Goal: Task Accomplishment & Management: Use online tool/utility

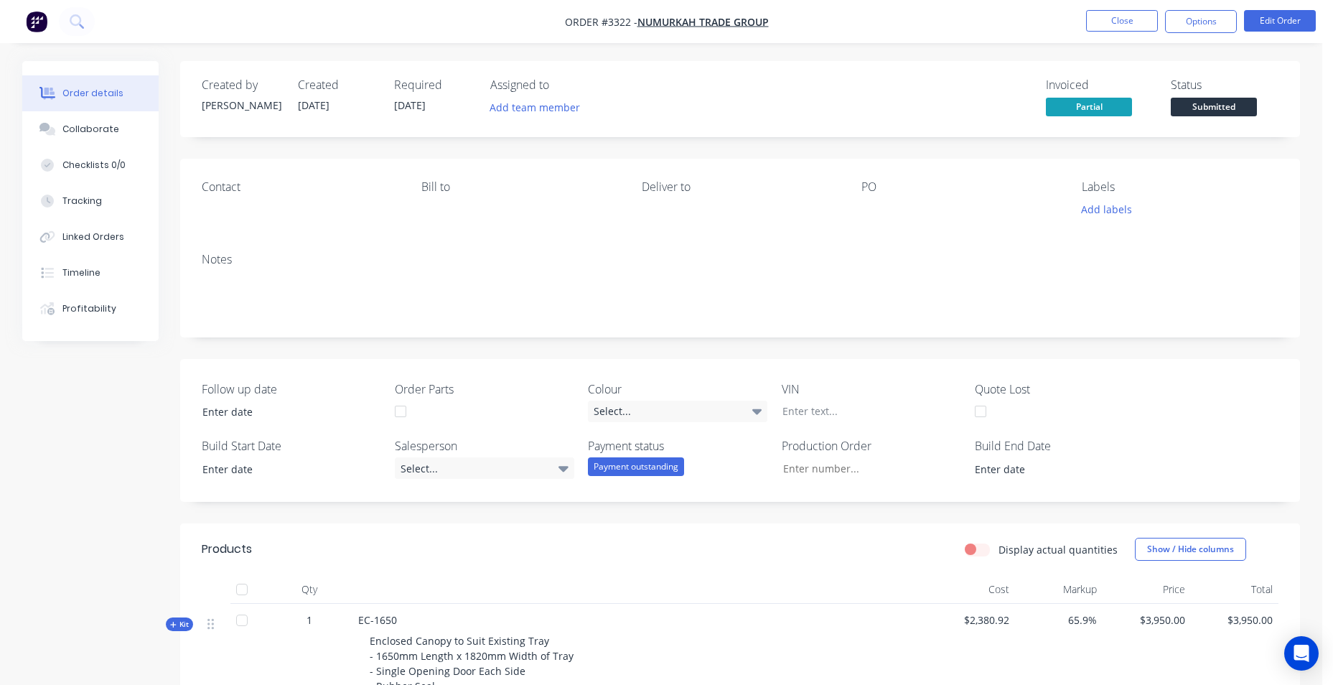
scroll to position [566, 0]
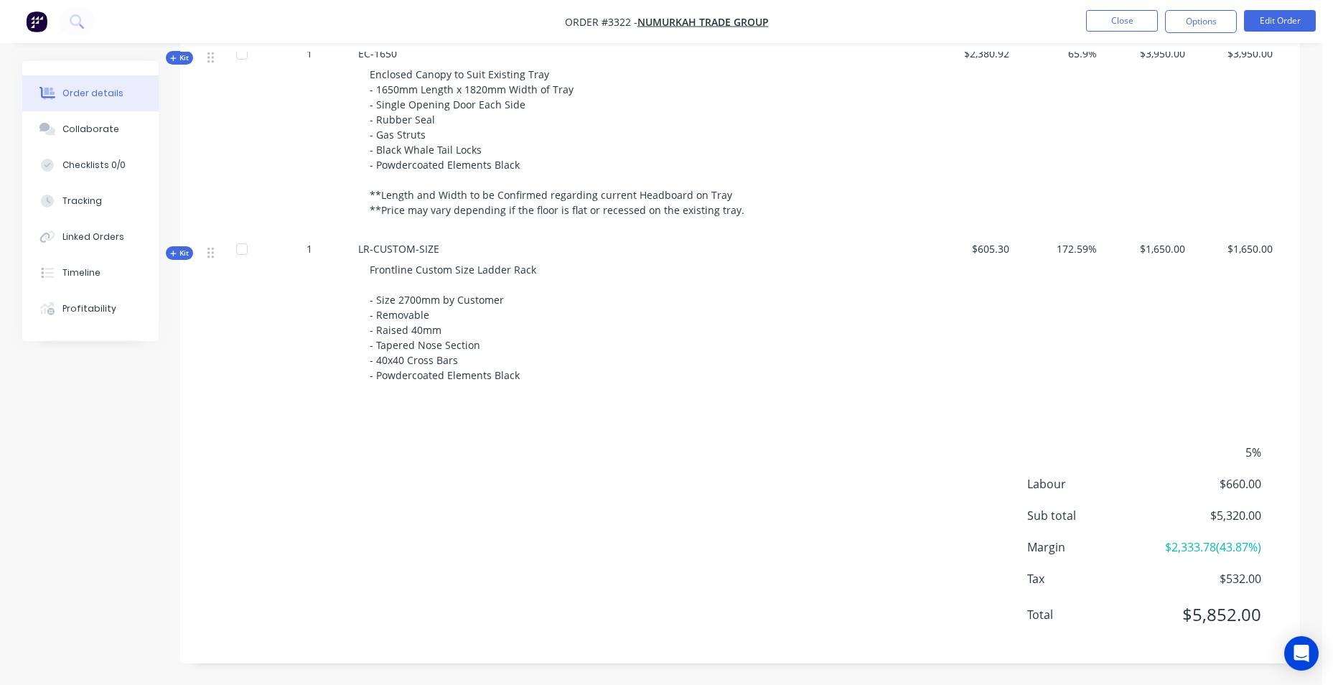
click at [32, 25] on img "button" at bounding box center [37, 22] width 22 height 22
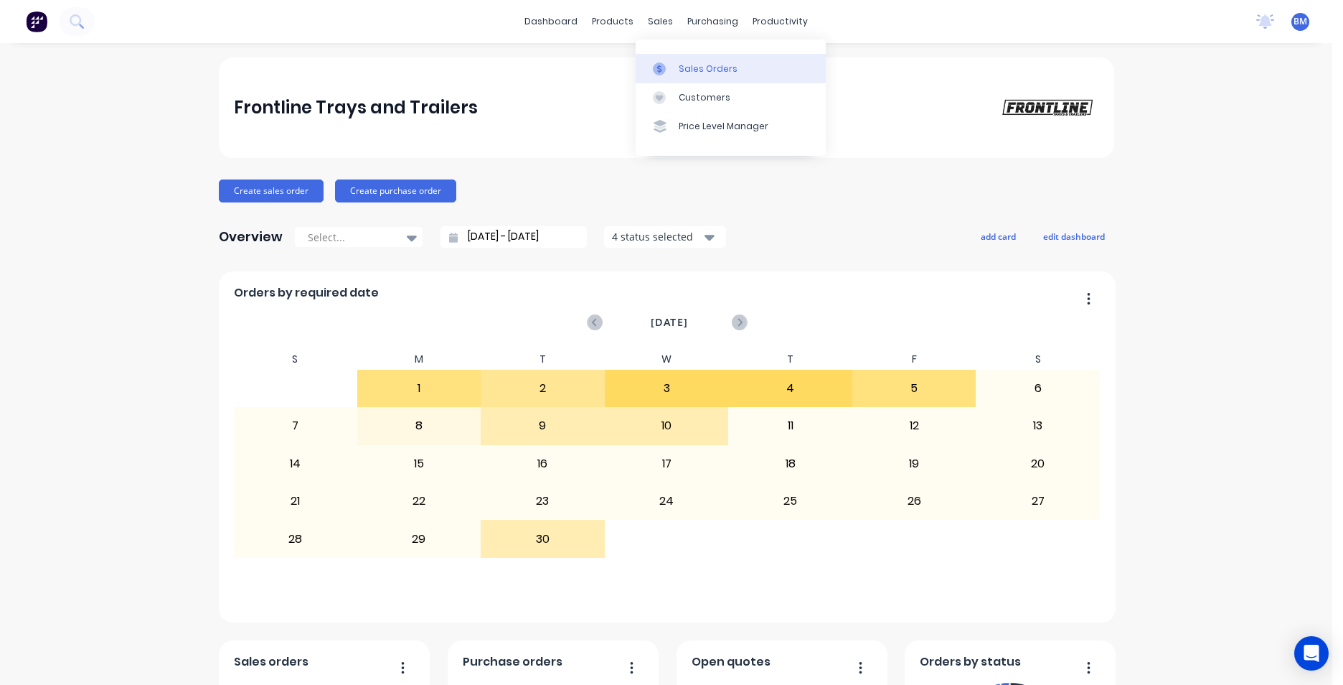
click at [693, 73] on div "Sales Orders" at bounding box center [708, 68] width 59 height 13
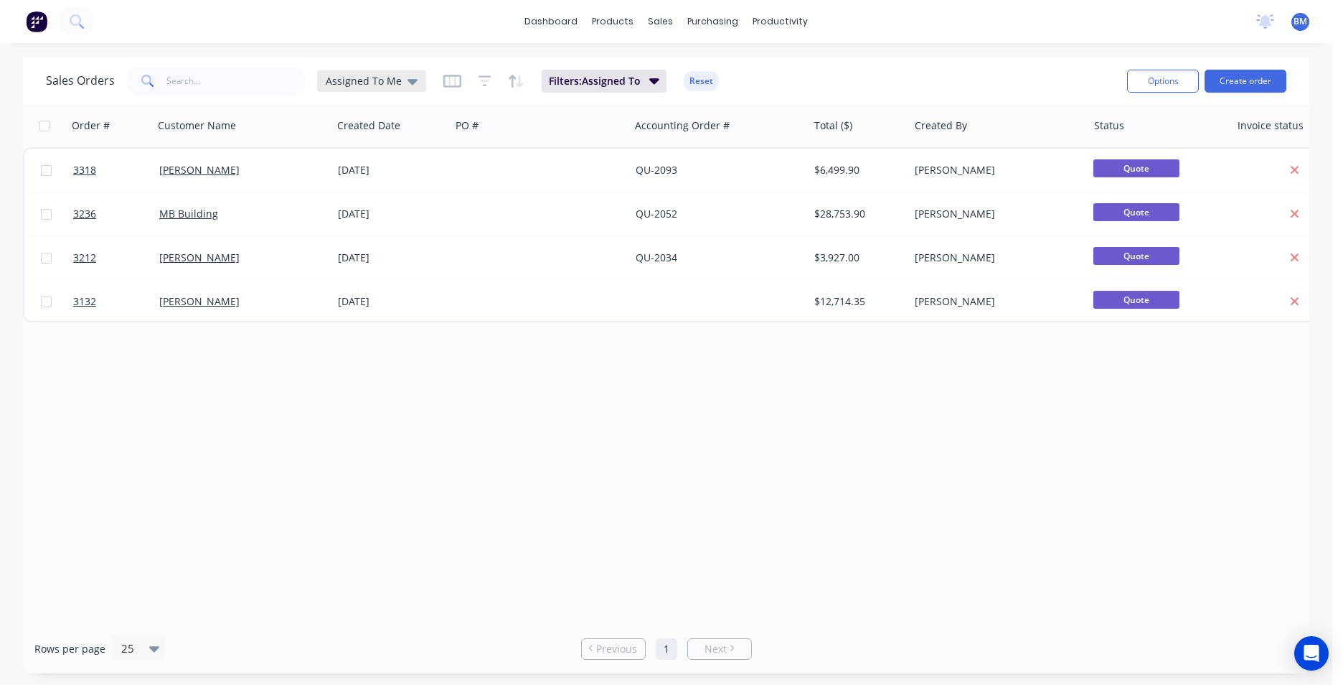
click at [405, 72] on div "Assigned To Me" at bounding box center [371, 81] width 109 height 22
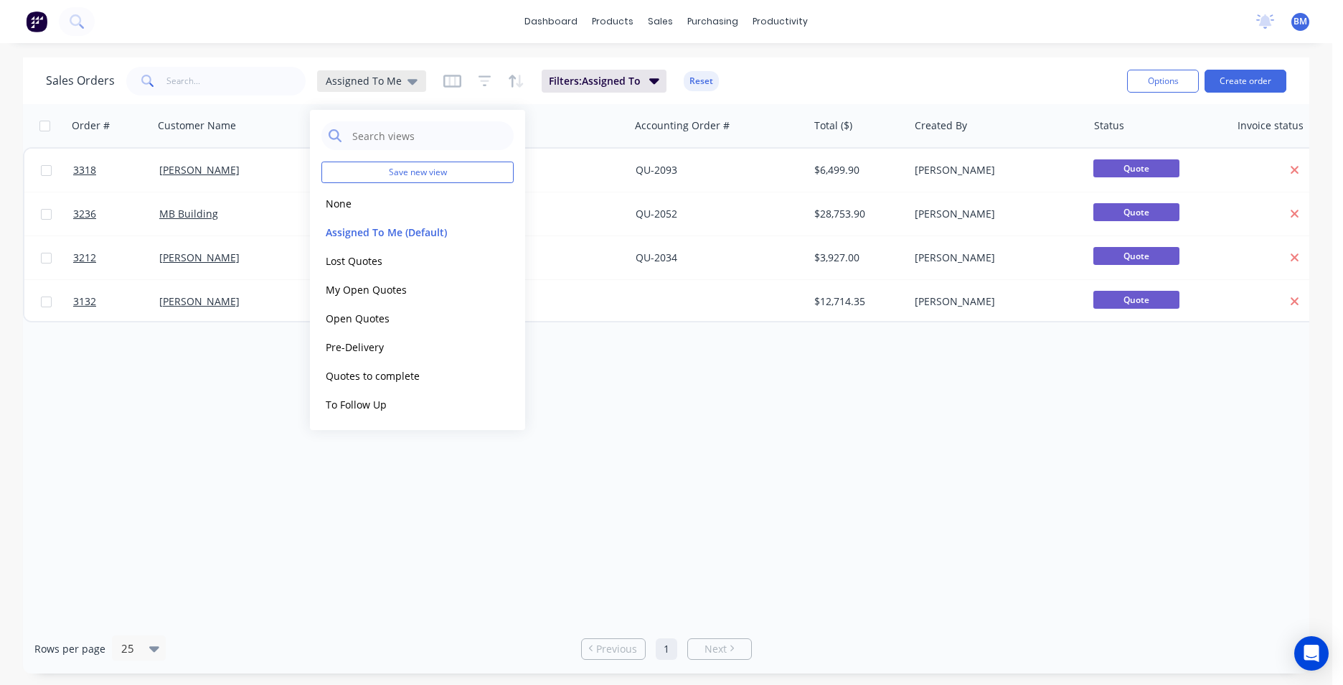
click at [405, 72] on div "Assigned To Me" at bounding box center [371, 81] width 109 height 22
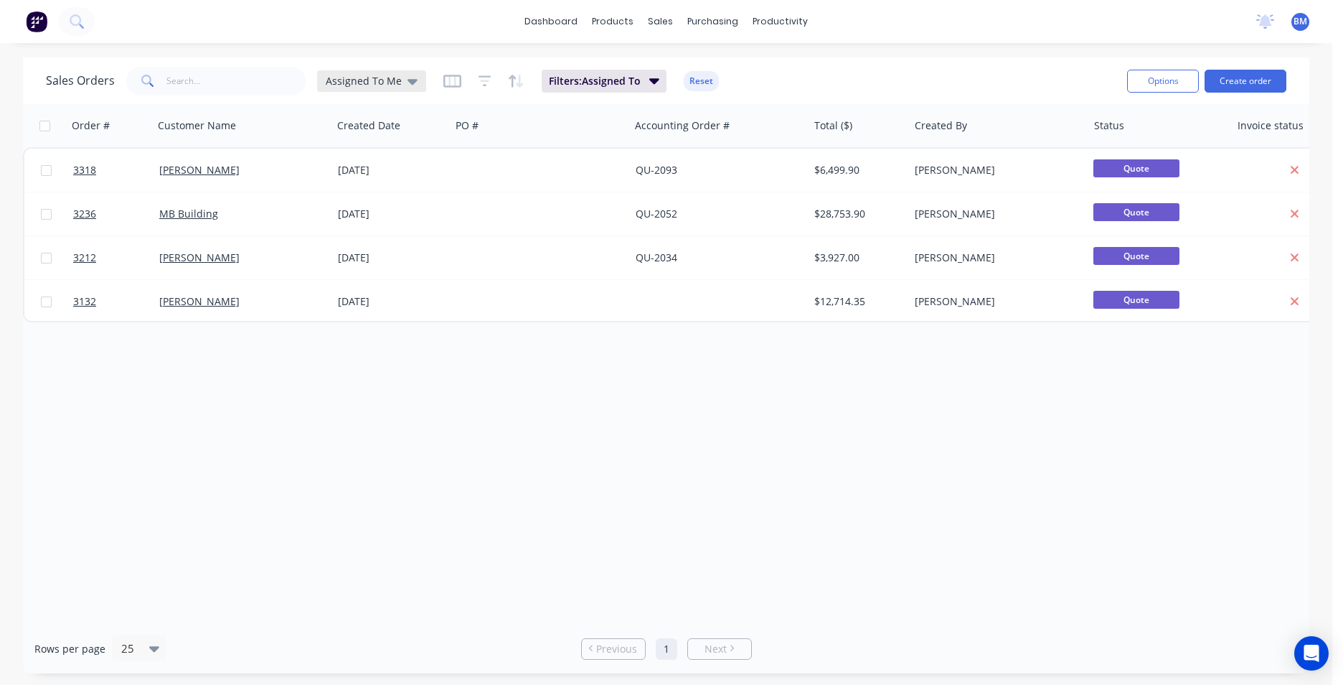
click at [405, 72] on div "Assigned To Me" at bounding box center [371, 81] width 109 height 22
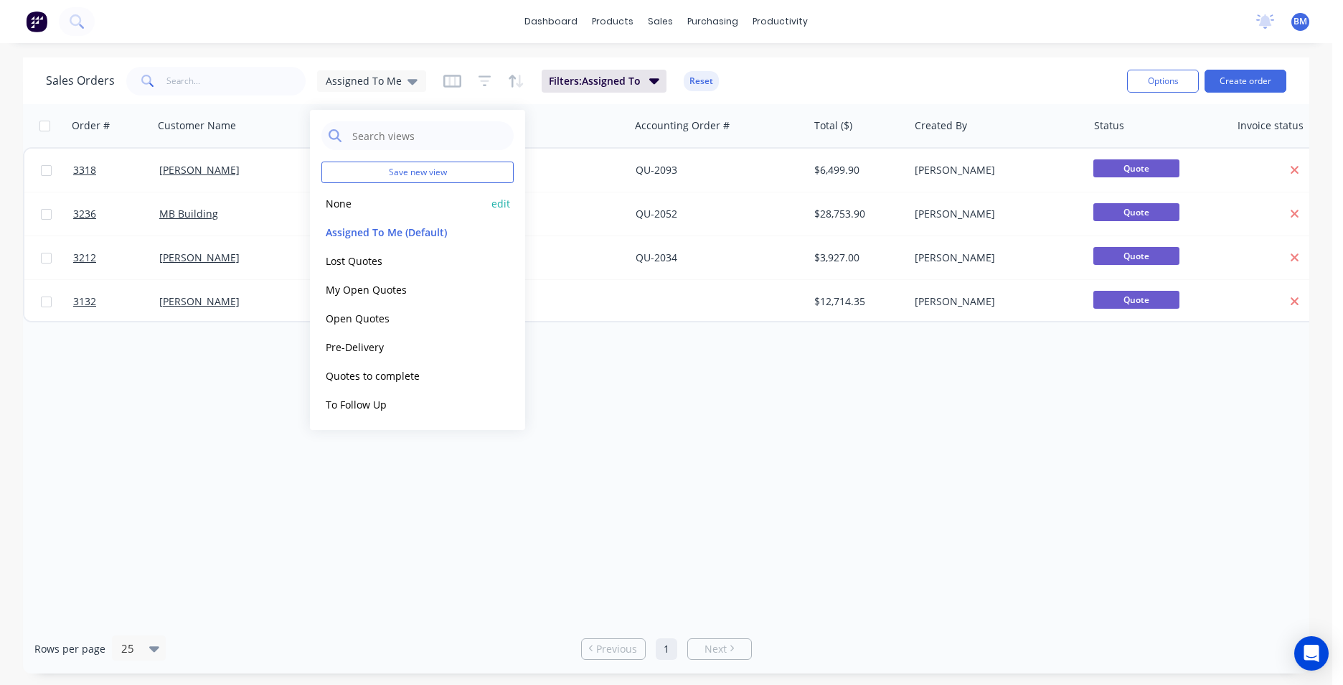
click at [361, 202] on button "None" at bounding box center [404, 203] width 164 height 17
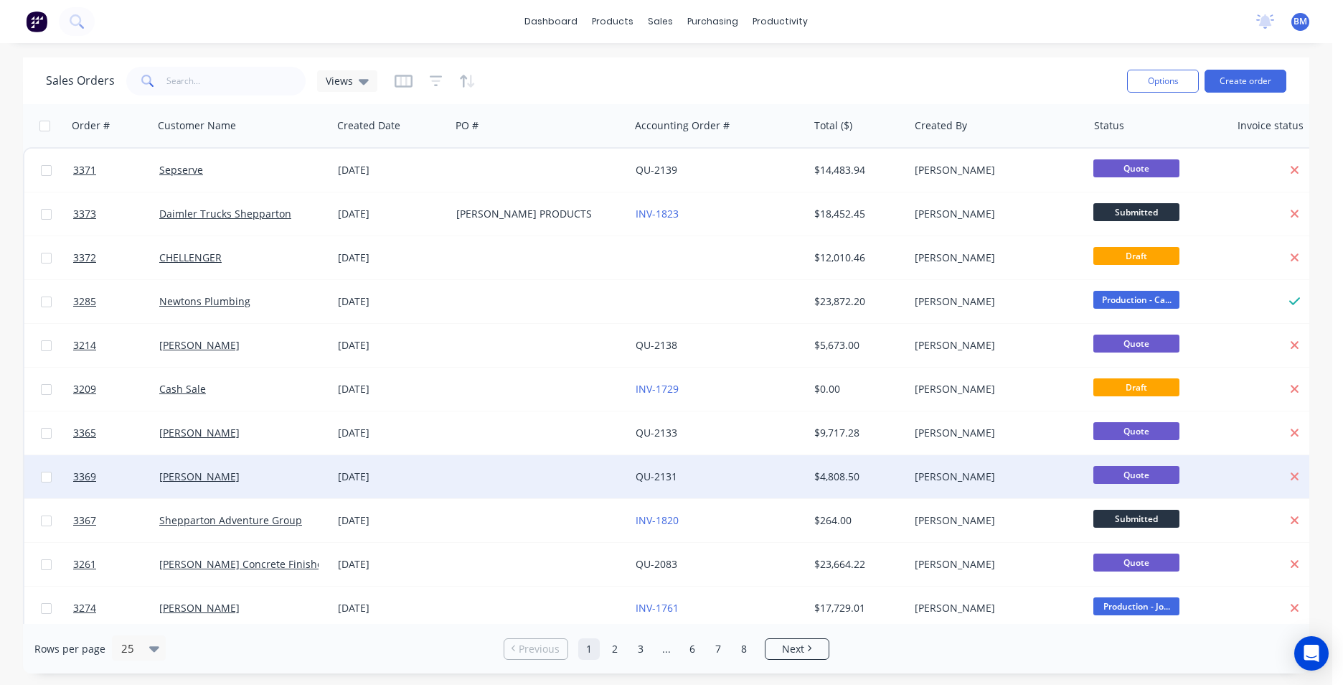
click at [233, 468] on div "[PERSON_NAME]" at bounding box center [243, 476] width 179 height 43
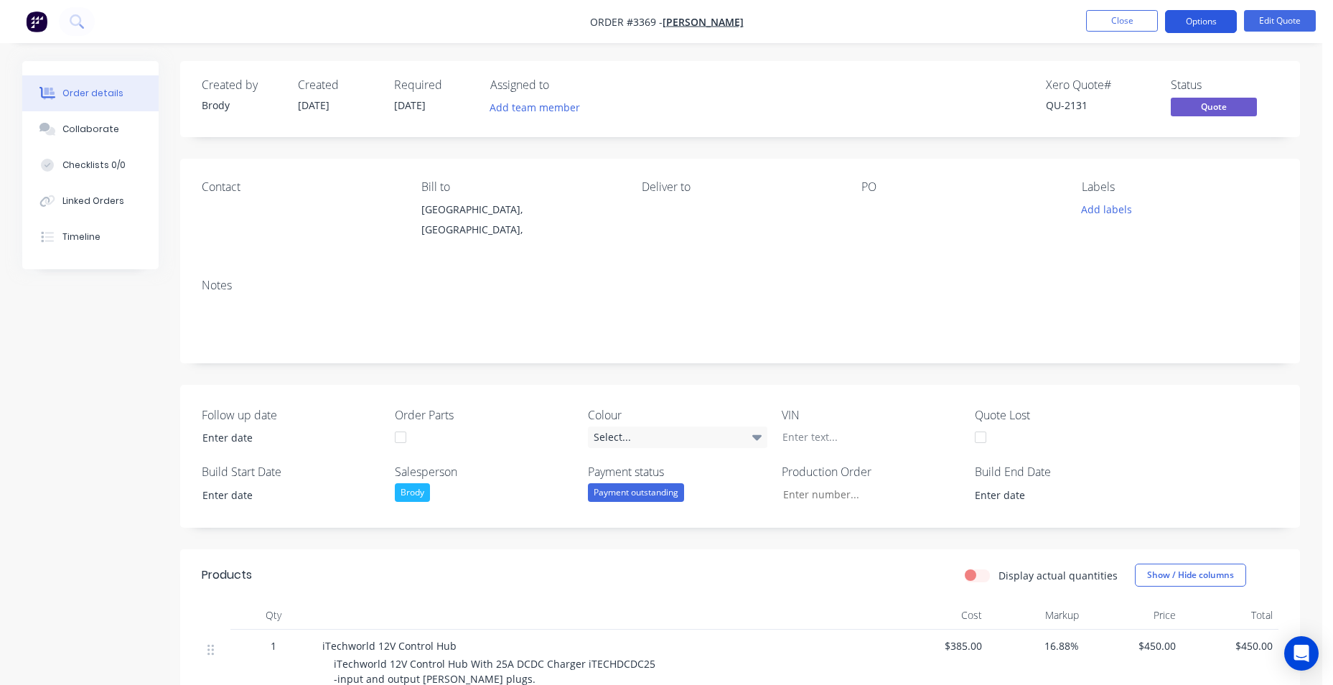
click at [1204, 22] on button "Options" at bounding box center [1201, 21] width 72 height 23
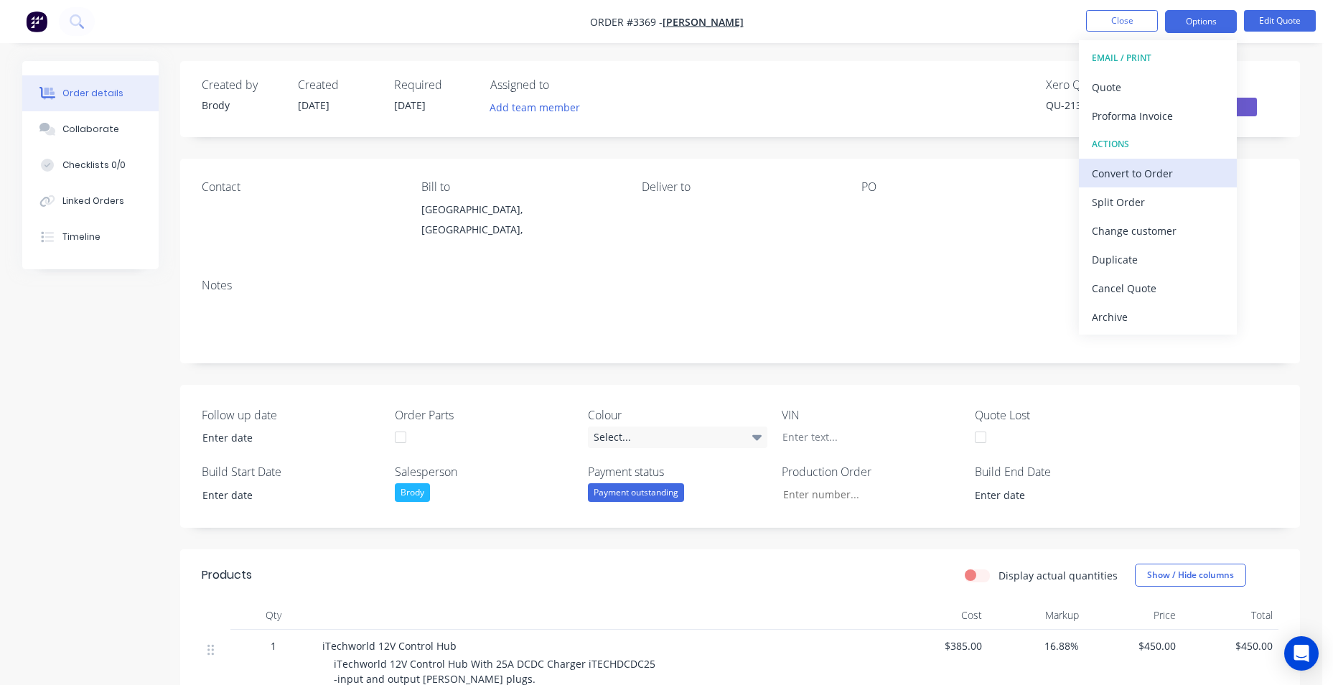
click at [1150, 167] on div "Convert to Order" at bounding box center [1158, 173] width 132 height 21
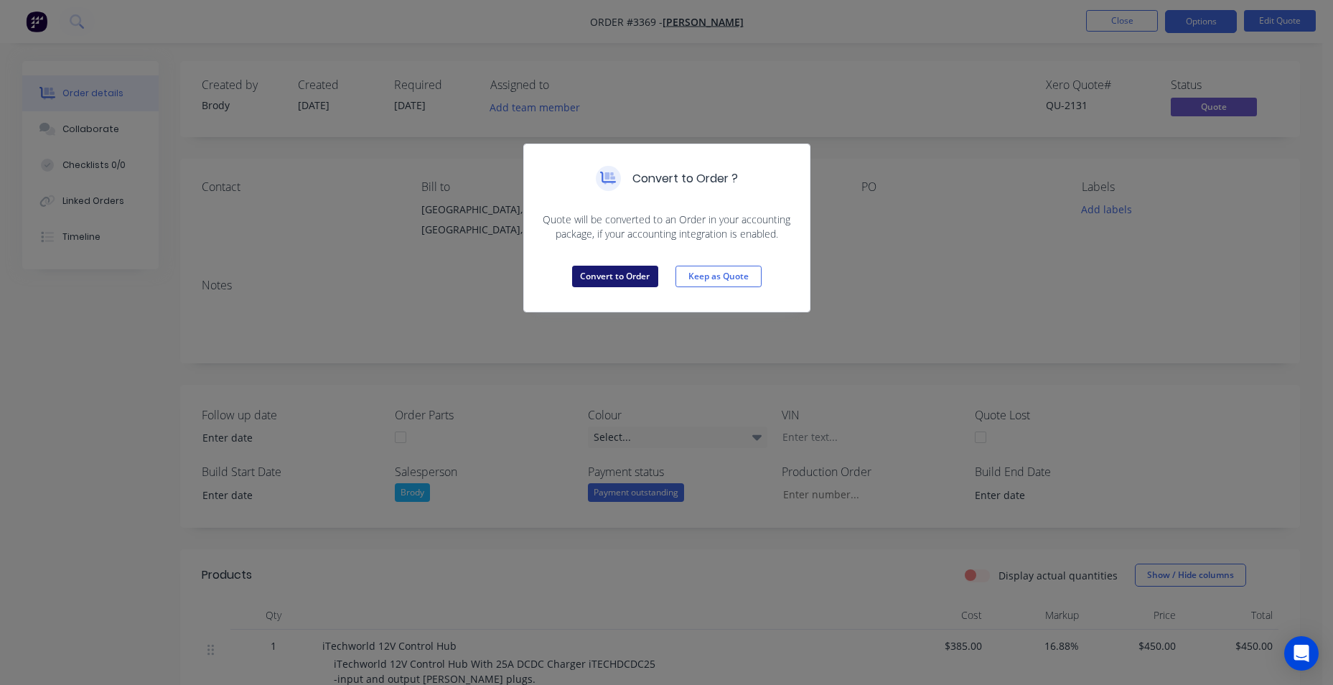
click at [622, 278] on button "Convert to Order" at bounding box center [615, 277] width 86 height 22
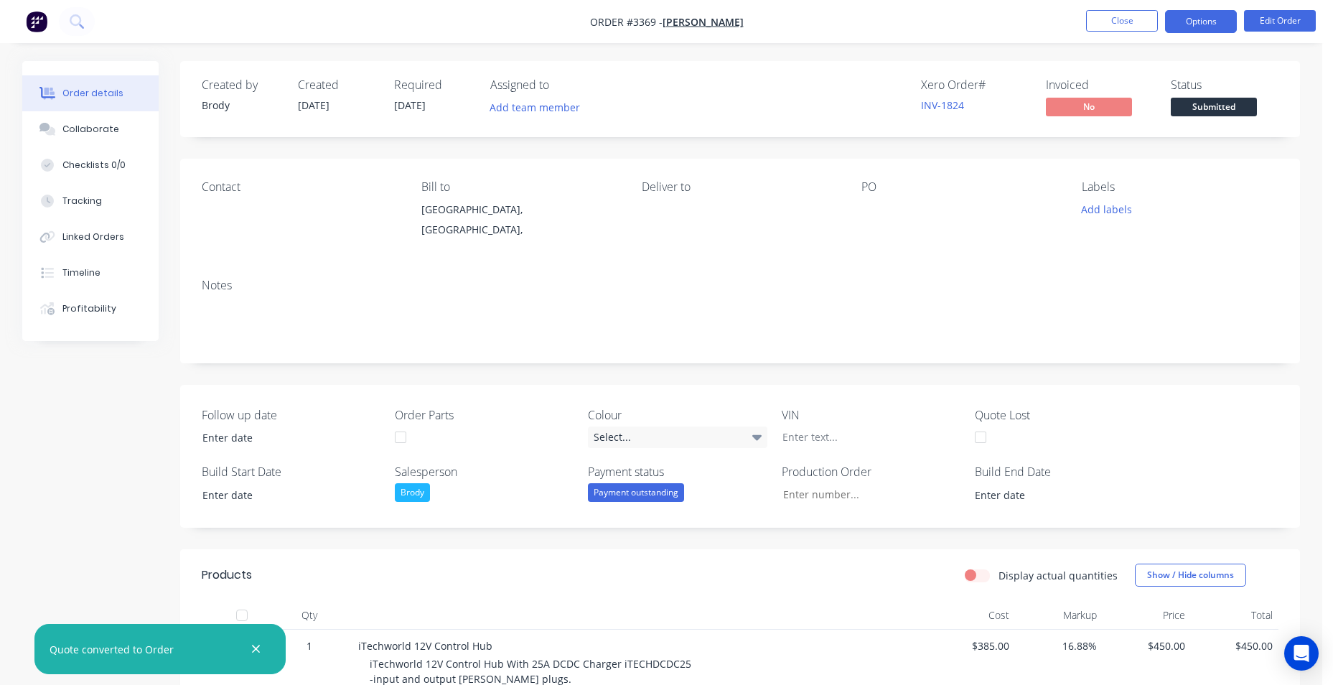
click at [1229, 28] on button "Options" at bounding box center [1201, 21] width 72 height 23
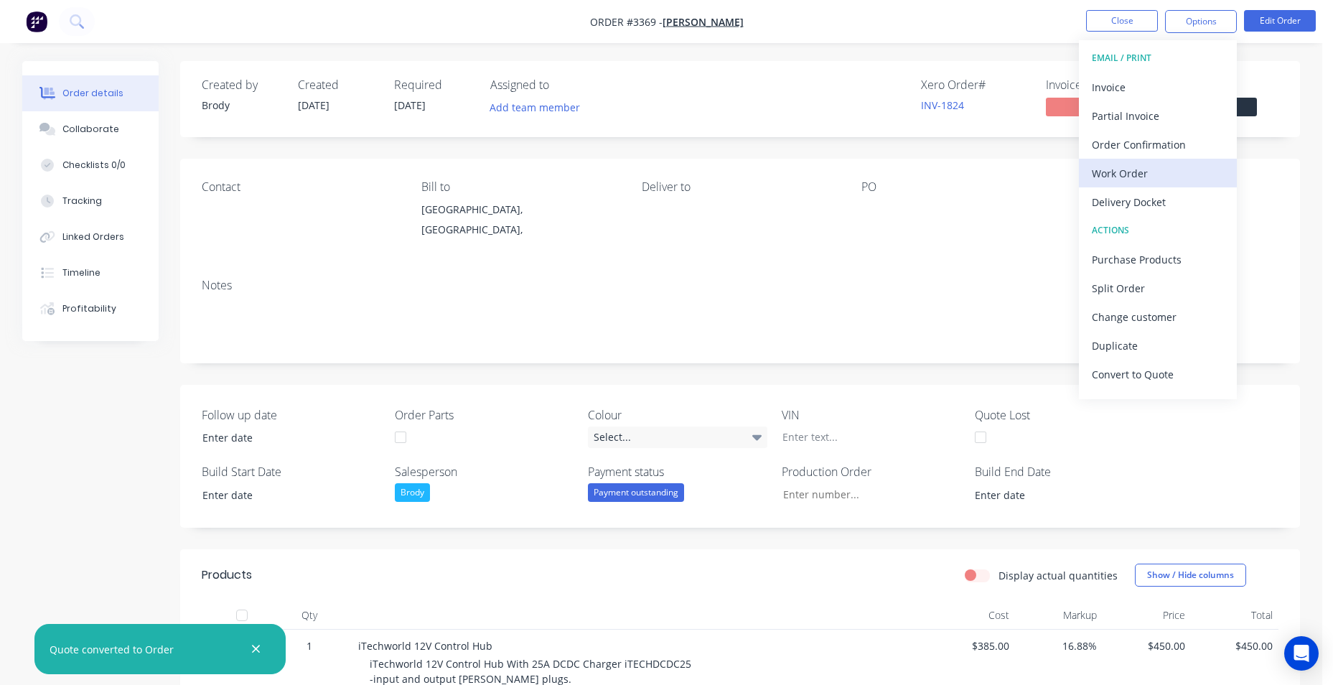
click at [1113, 169] on div "Work Order" at bounding box center [1158, 173] width 132 height 21
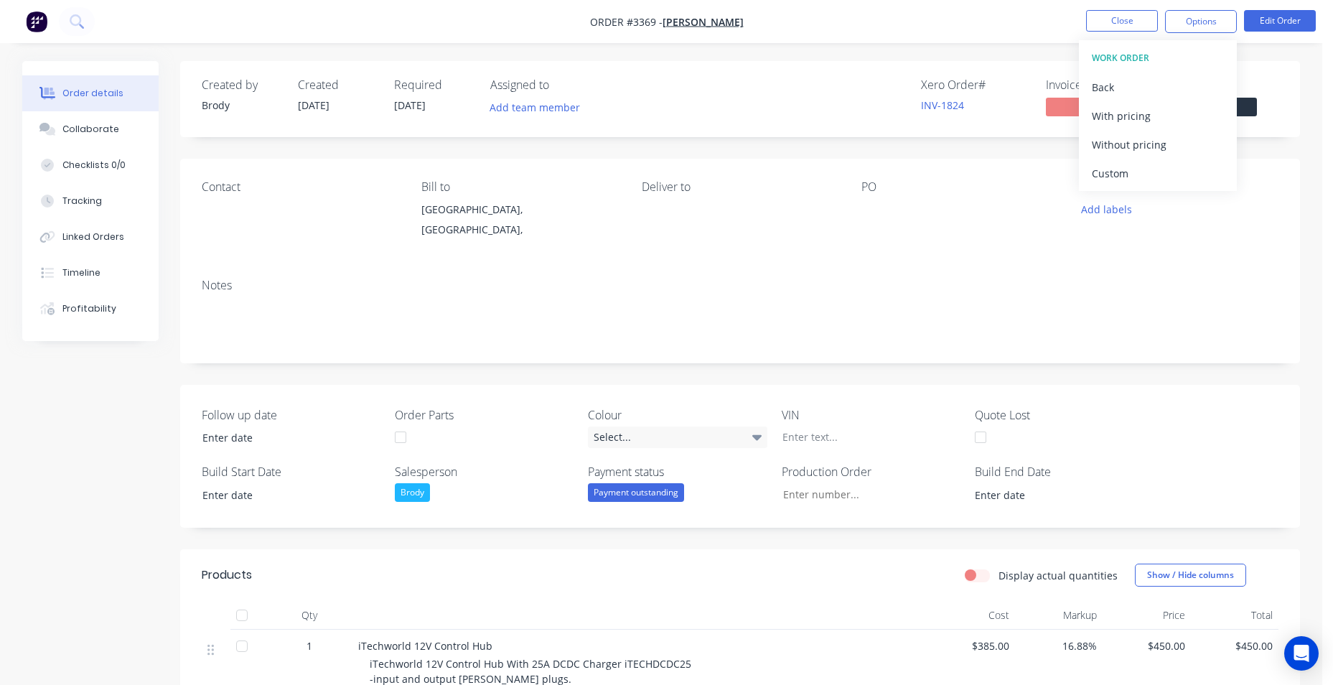
drag, startPoint x: 1127, startPoint y: 112, endPoint x: 1131, endPoint y: 363, distance: 251.2
click at [1135, 149] on div "Without pricing" at bounding box center [1158, 144] width 132 height 21
click at [699, 23] on span "[PERSON_NAME]" at bounding box center [702, 22] width 81 height 14
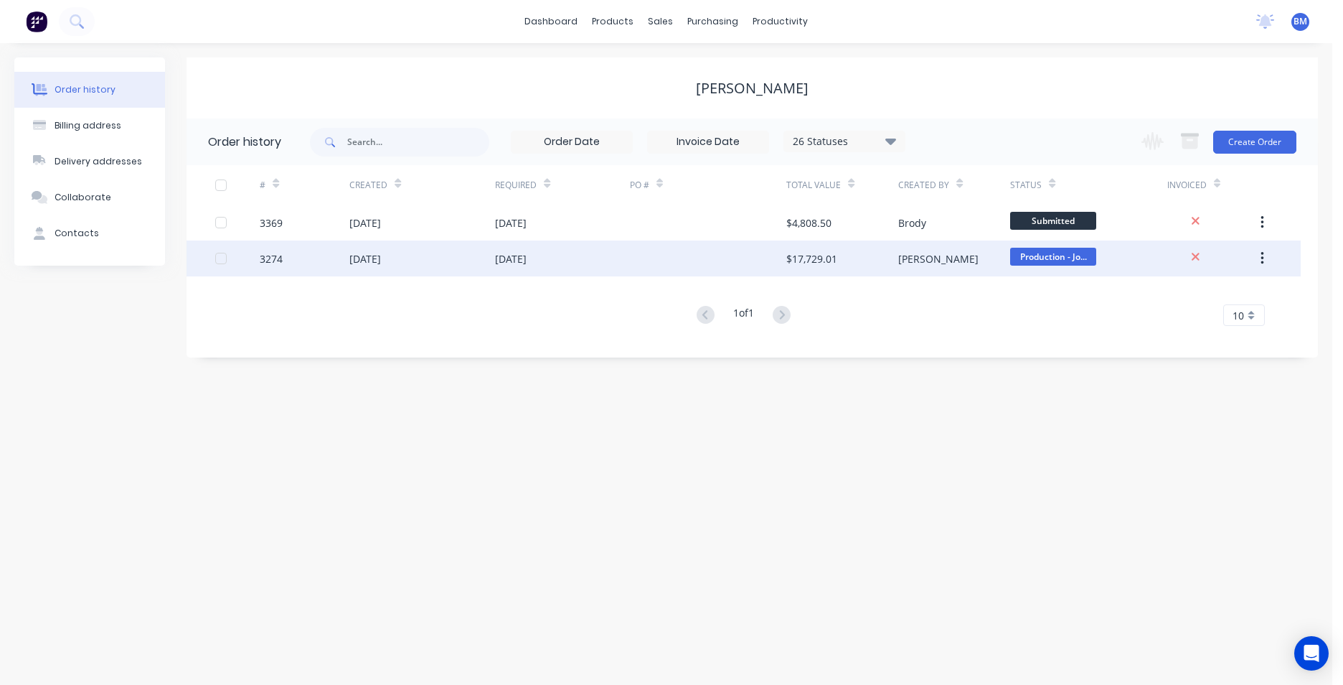
click at [489, 245] on div "[DATE]" at bounding box center [423, 258] width 146 height 36
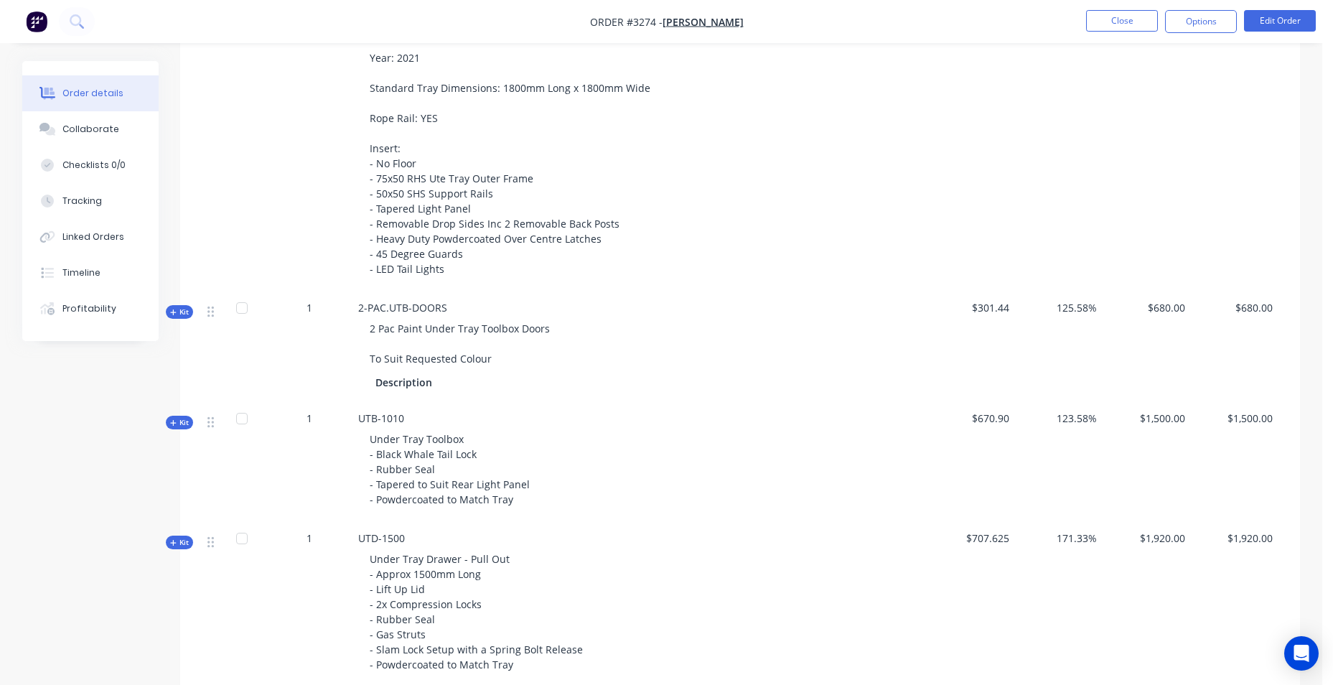
scroll to position [472, 0]
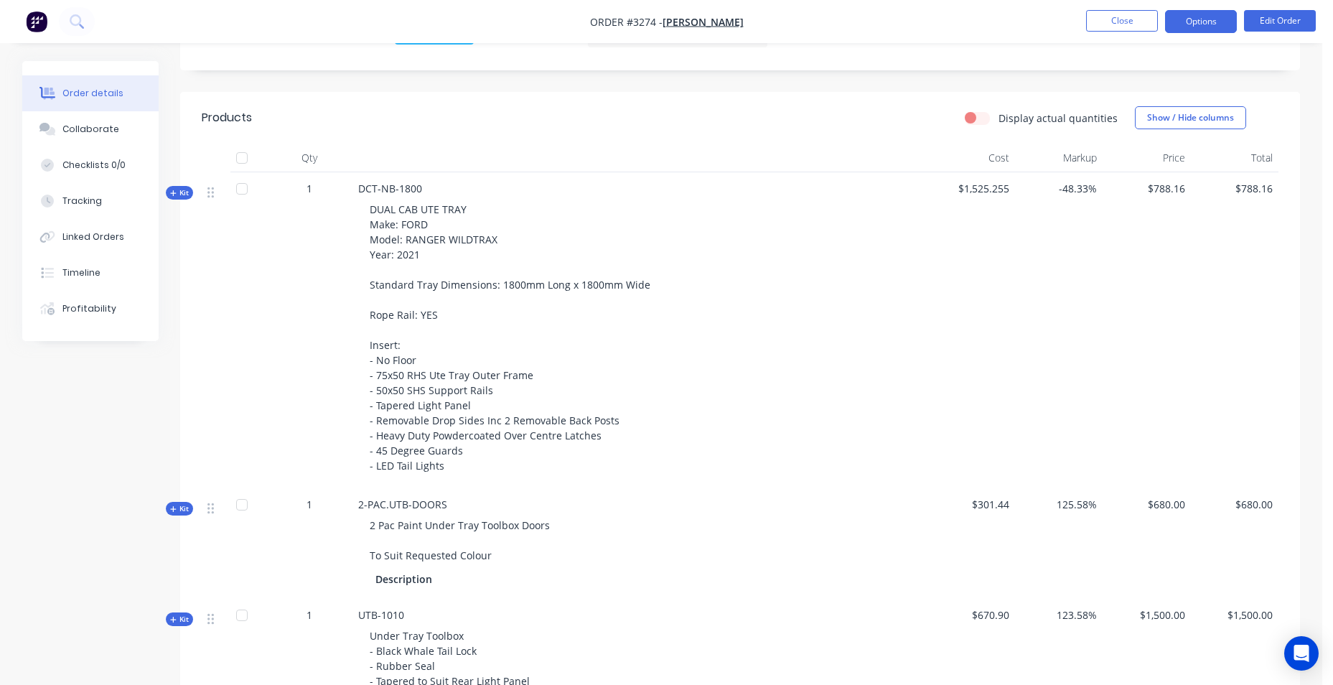
click at [1170, 24] on button "Options" at bounding box center [1201, 21] width 72 height 23
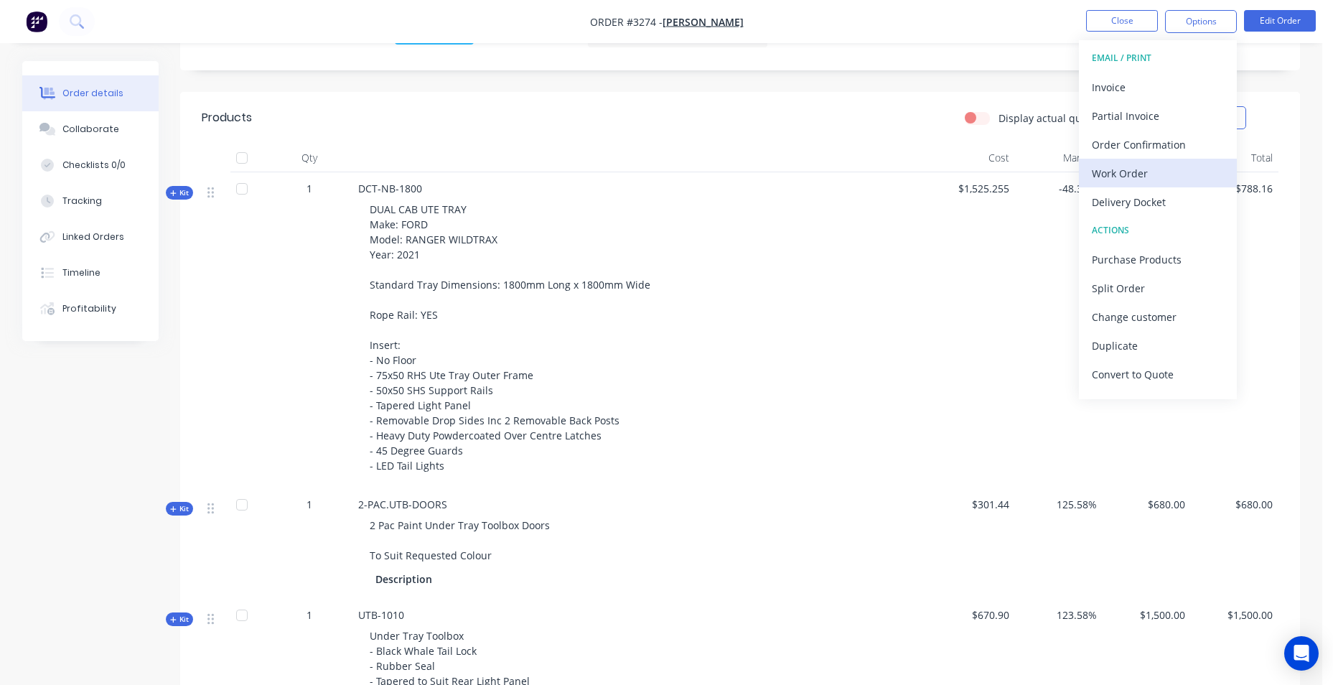
click at [1148, 174] on div "Work Order" at bounding box center [1158, 173] width 132 height 21
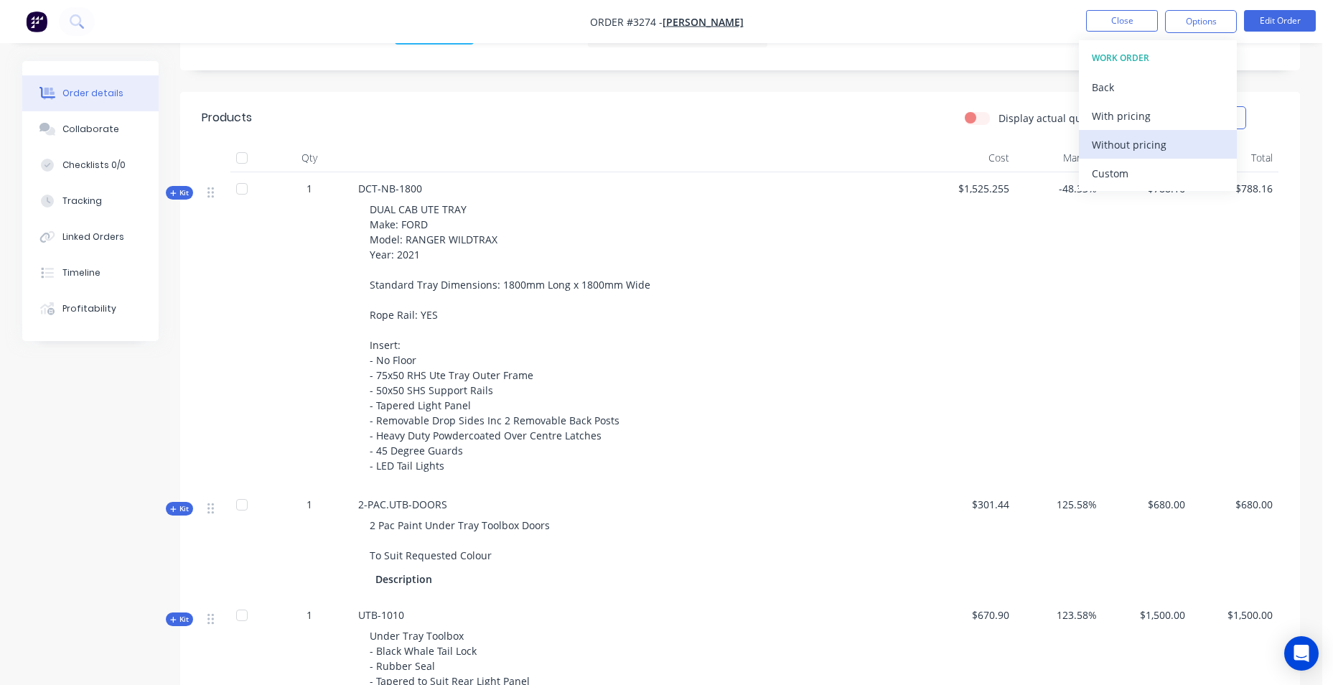
click at [1145, 144] on div "Without pricing" at bounding box center [1158, 144] width 132 height 21
